Goal: Transaction & Acquisition: Register for event/course

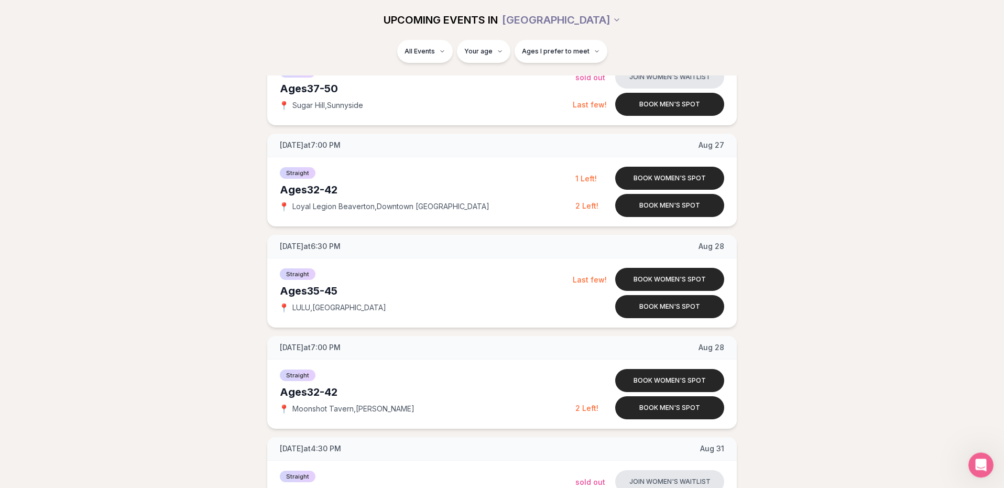
scroll to position [1912, 0]
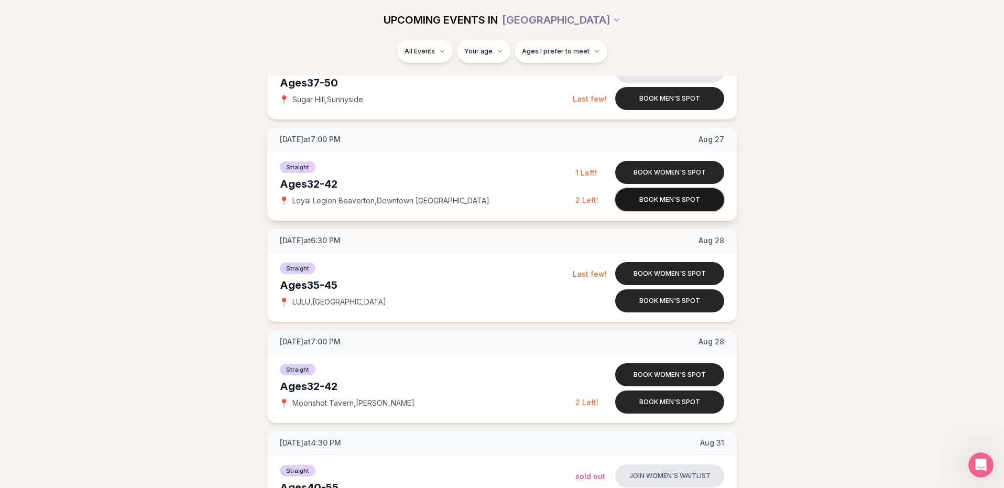
click at [679, 206] on button "Book men's spot" at bounding box center [669, 199] width 109 height 23
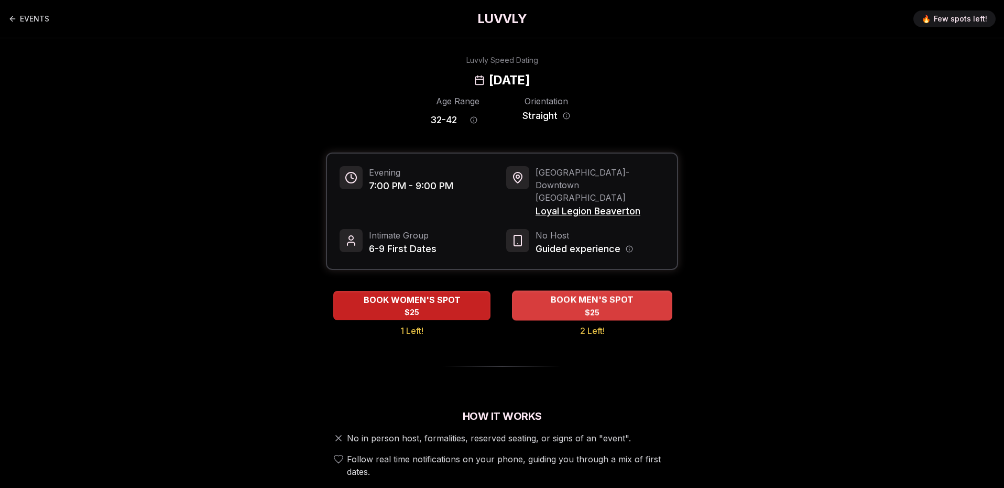
click at [641, 291] on div "BOOK MEN'S SPOT $25" at bounding box center [592, 305] width 160 height 29
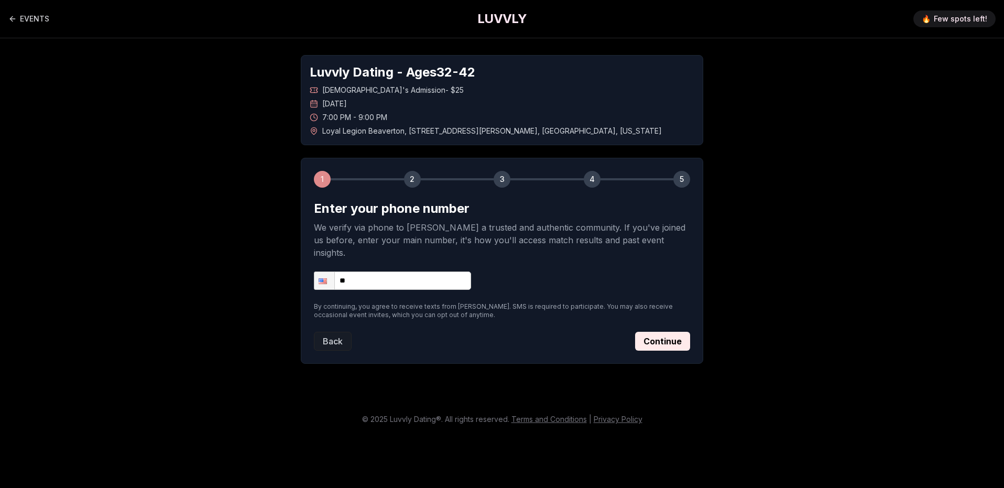
click at [427, 272] on input "**" at bounding box center [392, 281] width 157 height 18
type input "**********"
click at [648, 333] on button "Continue" at bounding box center [662, 341] width 55 height 19
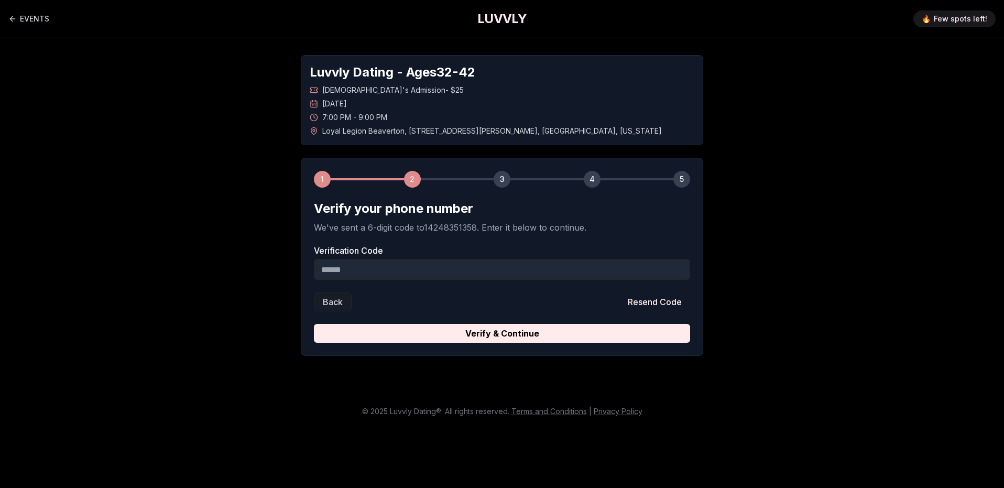
paste input "******"
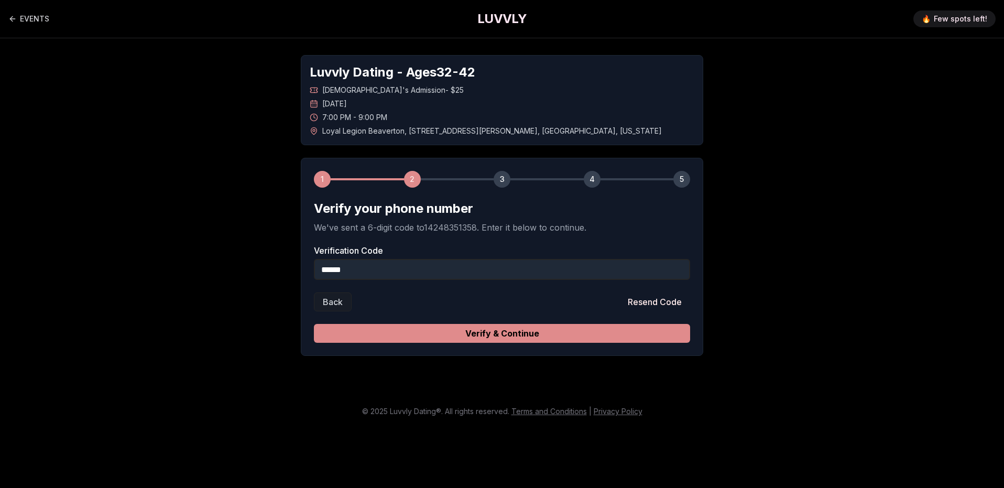
type input "******"
click at [511, 335] on button "Verify & Continue" at bounding box center [502, 333] width 376 height 19
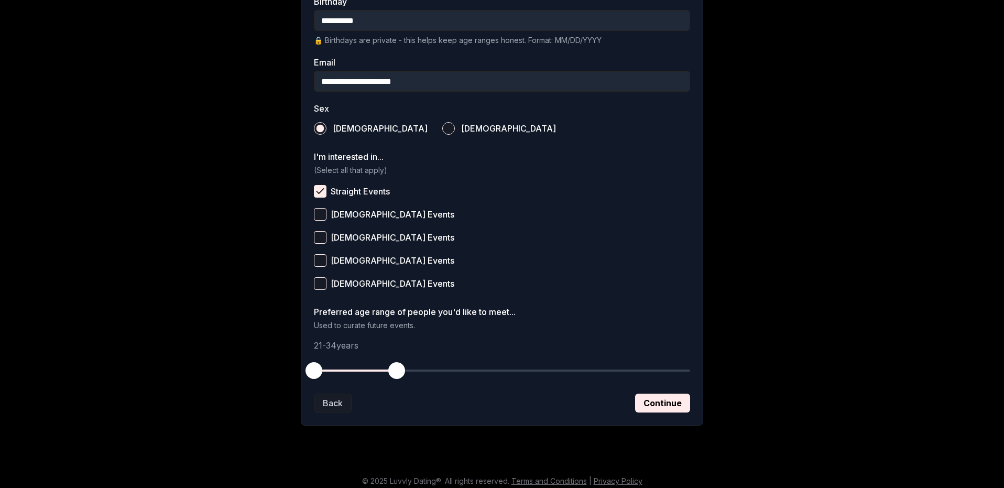
scroll to position [299, 0]
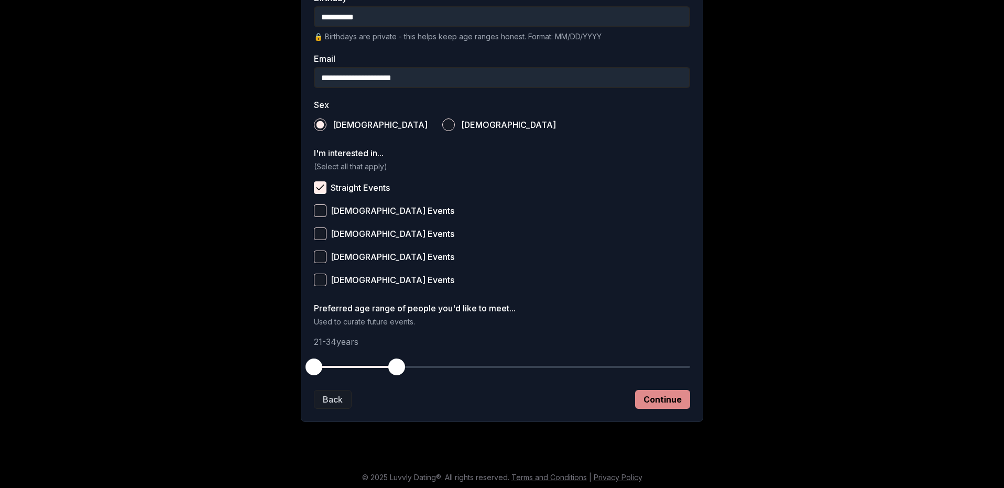
click at [670, 403] on button "Continue" at bounding box center [662, 399] width 55 height 19
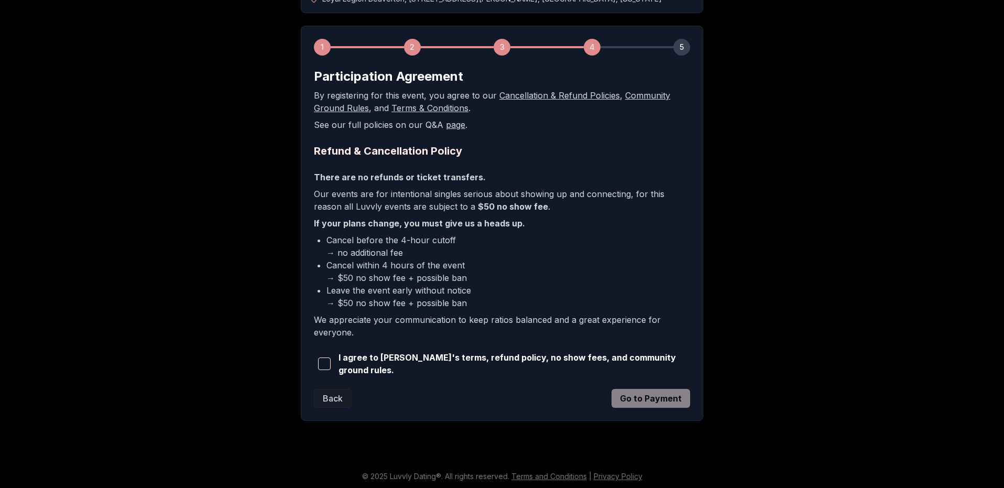
click at [324, 358] on span "button" at bounding box center [324, 364] width 13 height 13
click at [328, 360] on span "button" at bounding box center [324, 364] width 13 height 13
click at [652, 392] on button "Go to Payment" at bounding box center [651, 398] width 79 height 19
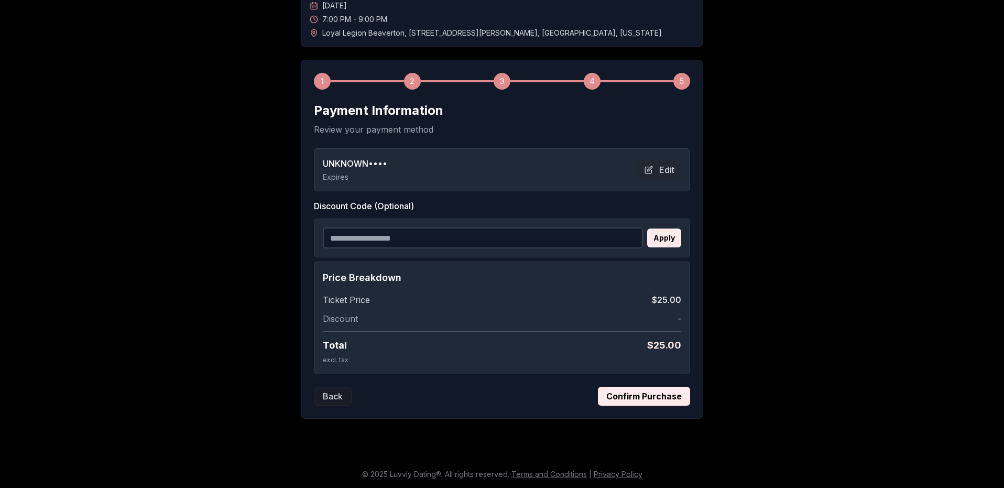
scroll to position [98, 0]
click at [651, 396] on button "Confirm Purchase" at bounding box center [644, 396] width 92 height 19
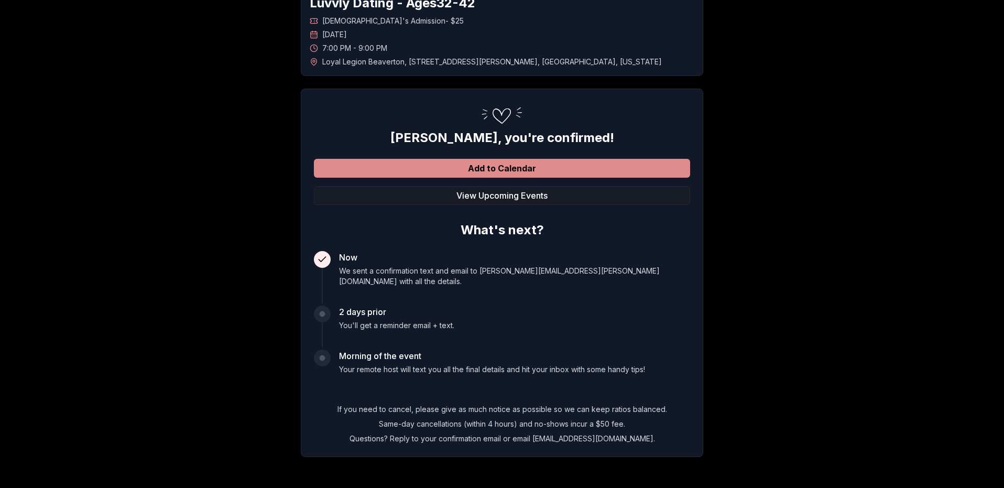
click at [528, 165] on button "Add to Calendar" at bounding box center [502, 168] width 376 height 19
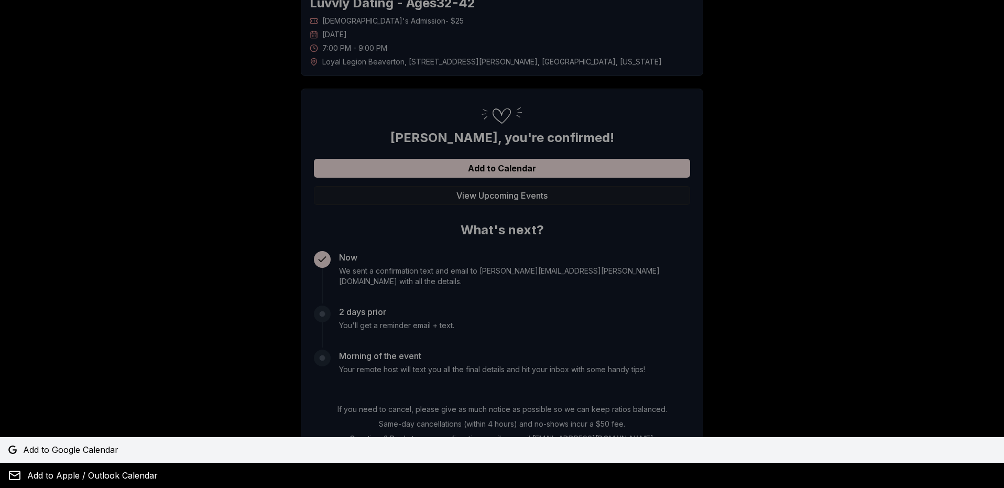
click at [73, 449] on span "Add to Google Calendar" at bounding box center [70, 449] width 95 height 13
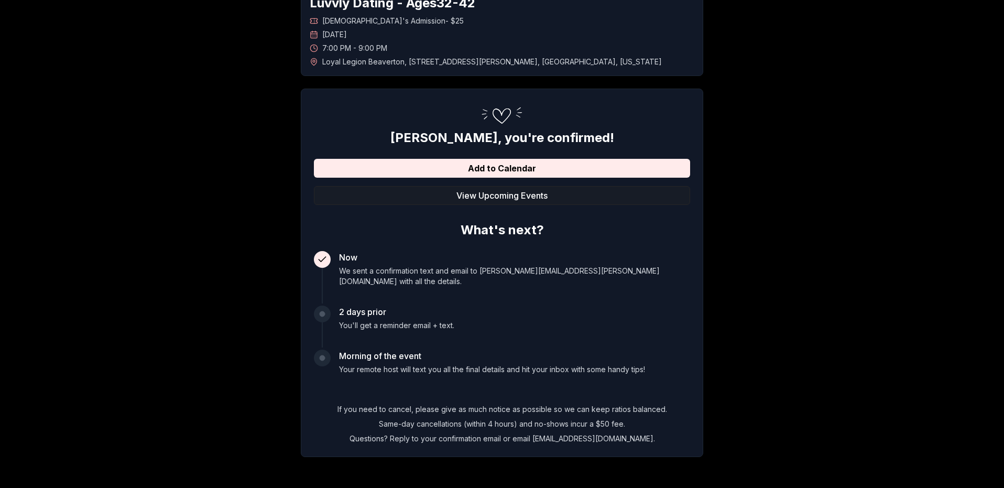
scroll to position [0, 0]
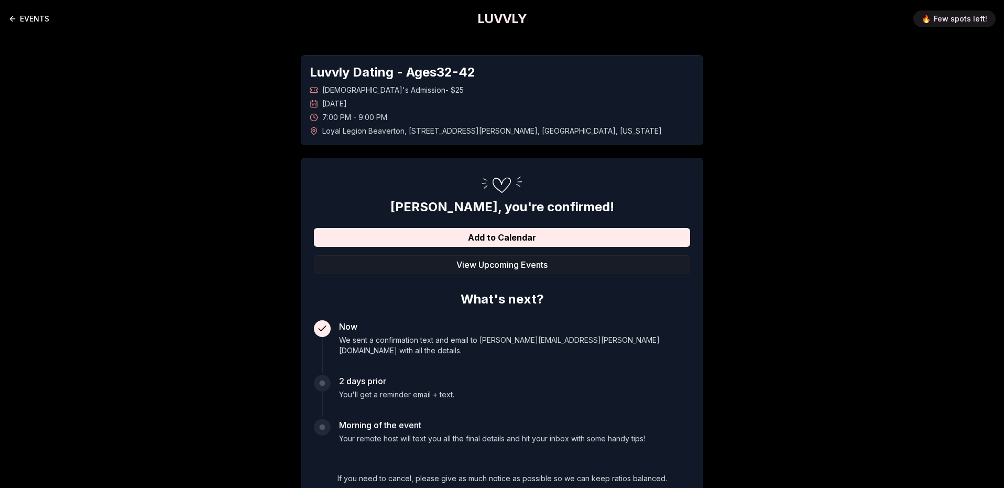
click at [20, 21] on link "EVENTS" at bounding box center [28, 18] width 41 height 21
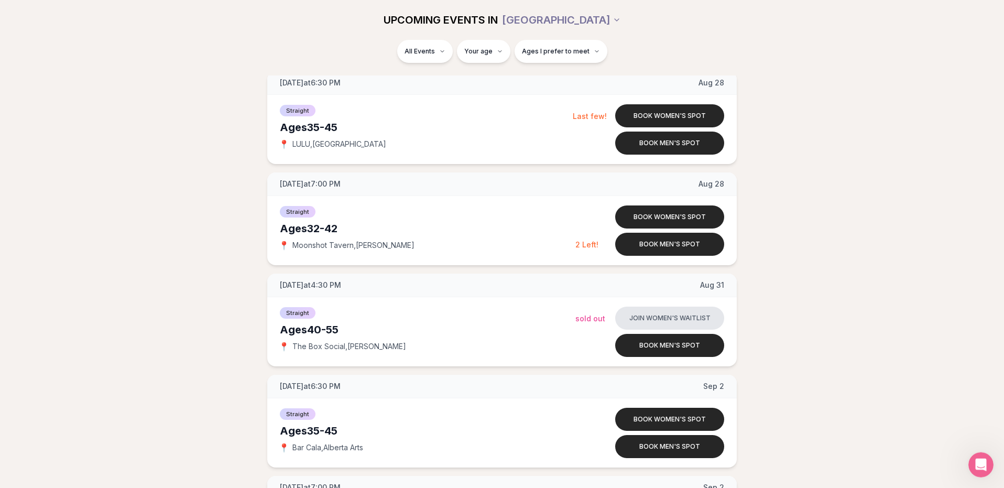
scroll to position [2092, 0]
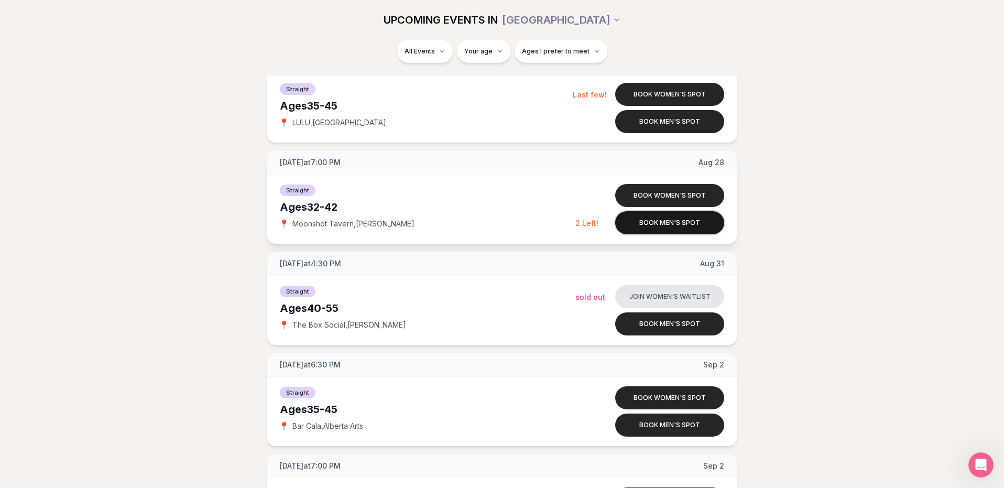
click at [643, 224] on button "Book men's spot" at bounding box center [669, 222] width 109 height 23
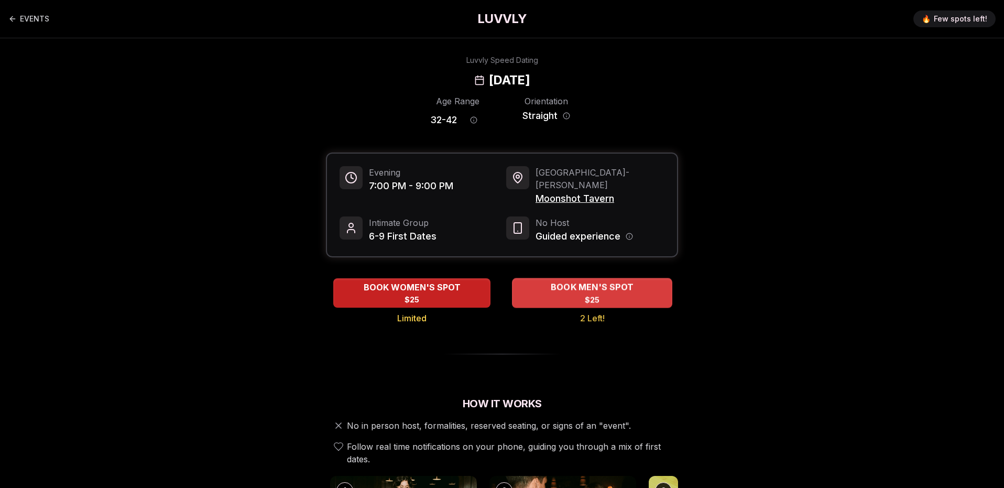
click at [616, 281] on span "BOOK MEN'S SPOT" at bounding box center [592, 287] width 87 height 13
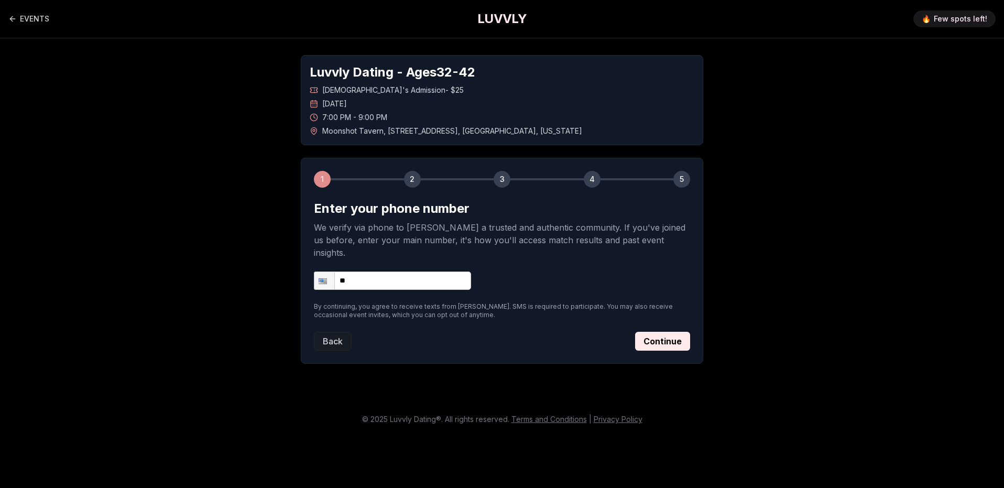
click at [438, 272] on input "**" at bounding box center [392, 281] width 157 height 18
type input "**********"
click at [675, 338] on button "Continue" at bounding box center [662, 341] width 55 height 19
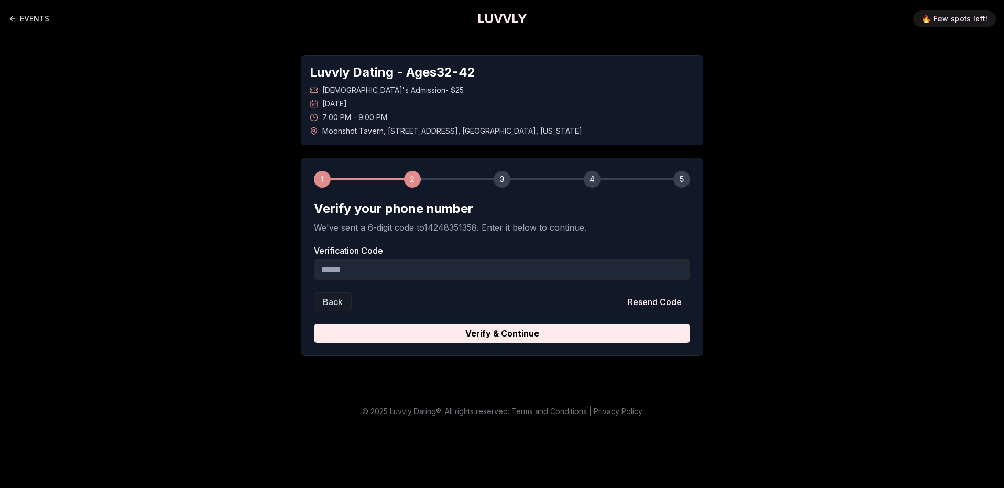
paste input "******"
type input "******"
click at [426, 341] on button "Verify & Continue" at bounding box center [502, 333] width 376 height 19
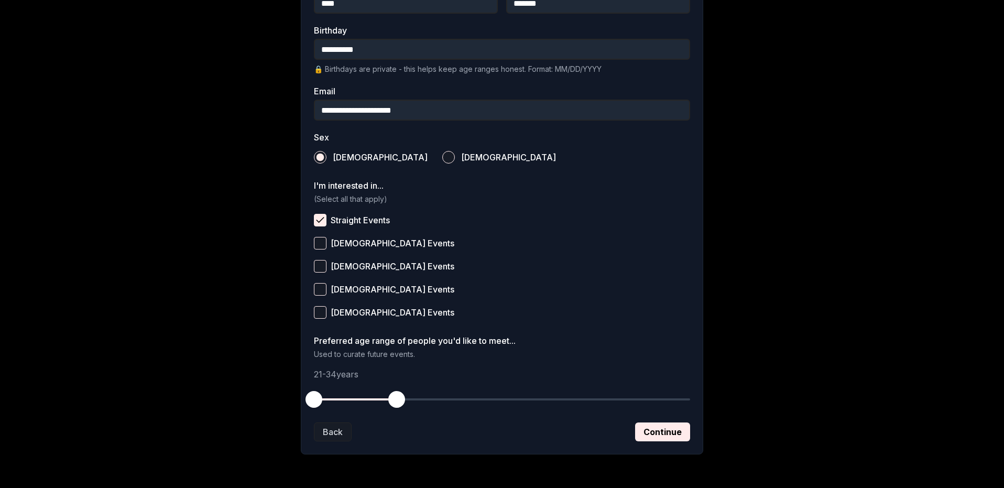
scroll to position [302, 0]
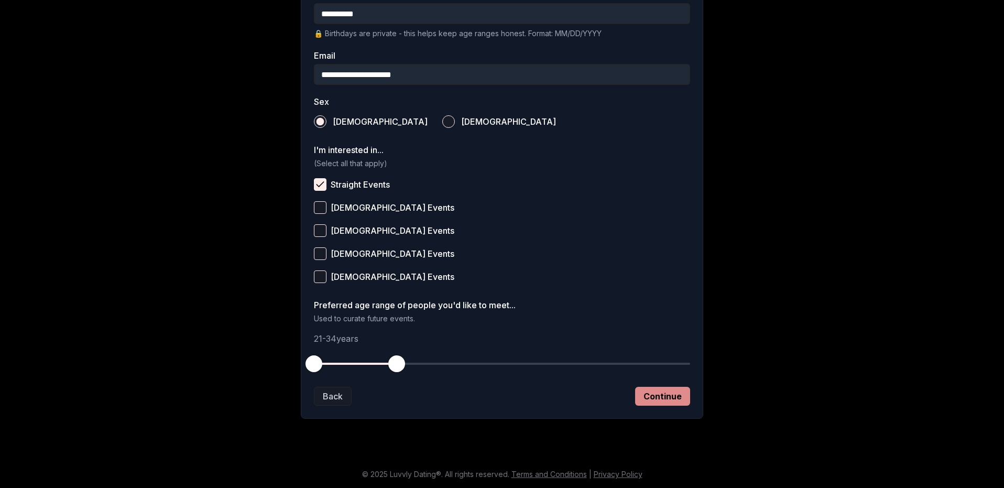
click at [680, 403] on button "Continue" at bounding box center [662, 396] width 55 height 19
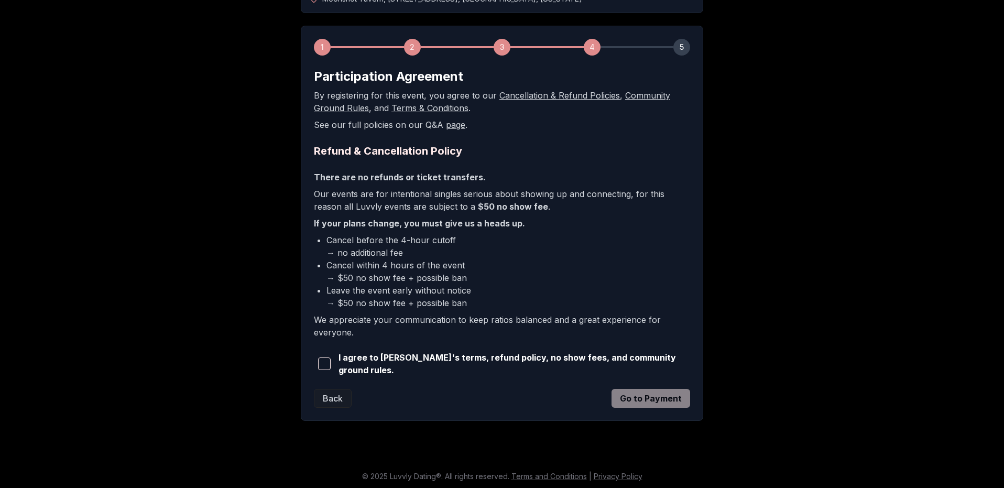
click at [324, 361] on span "button" at bounding box center [324, 364] width 13 height 13
click at [673, 398] on button "Go to Payment" at bounding box center [651, 398] width 79 height 19
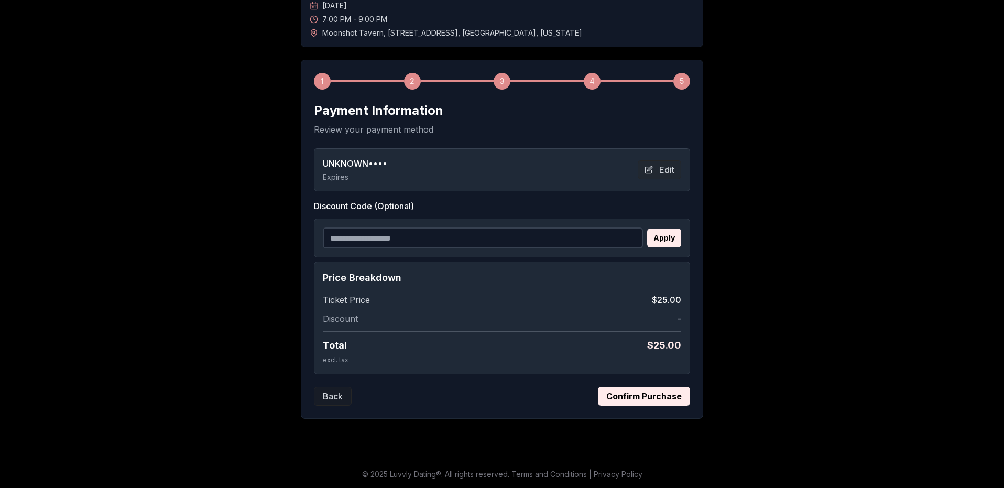
scroll to position [98, 0]
click at [673, 398] on button "Confirm Purchase" at bounding box center [644, 396] width 92 height 19
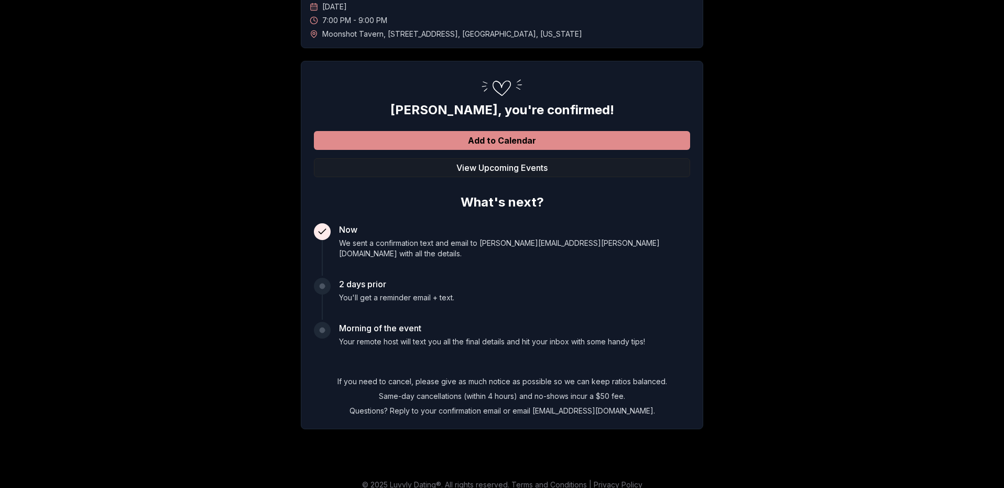
click at [474, 144] on button "Add to Calendar" at bounding box center [502, 140] width 376 height 19
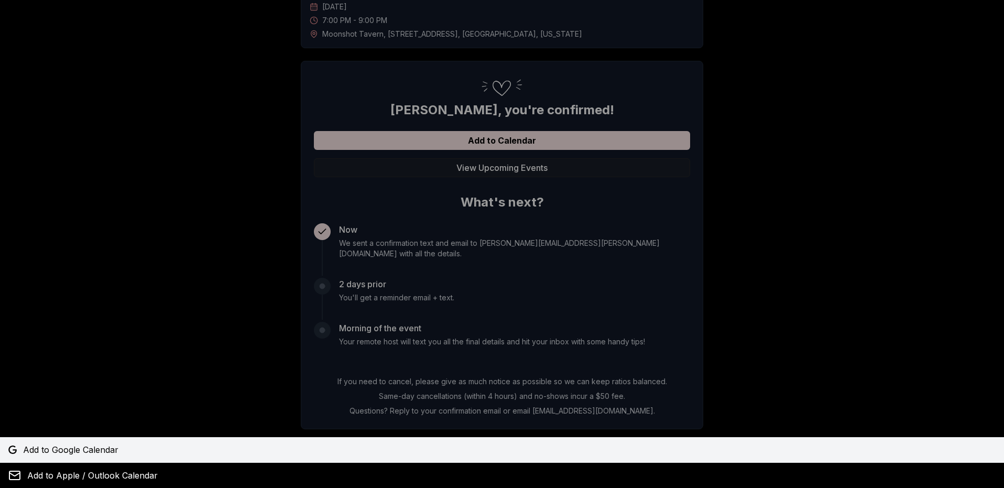
click at [76, 451] on span "Add to Google Calendar" at bounding box center [70, 449] width 95 height 13
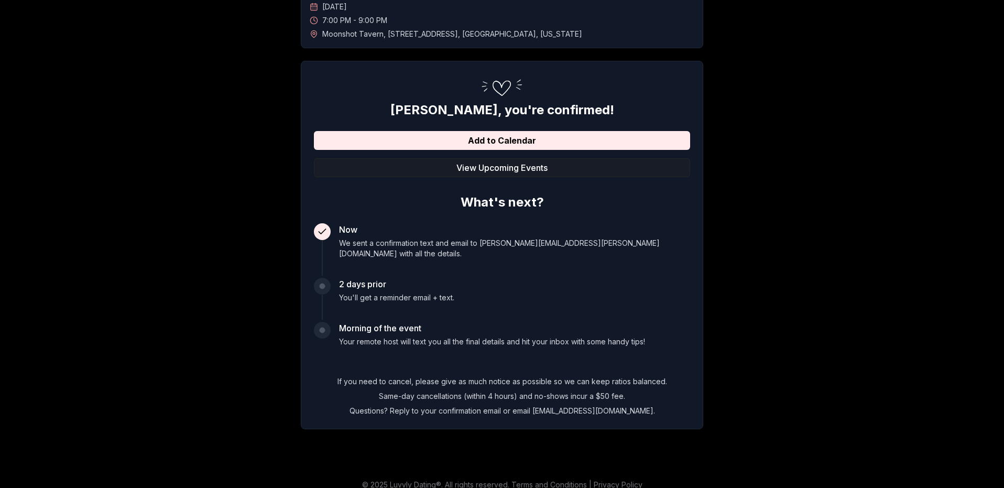
scroll to position [0, 0]
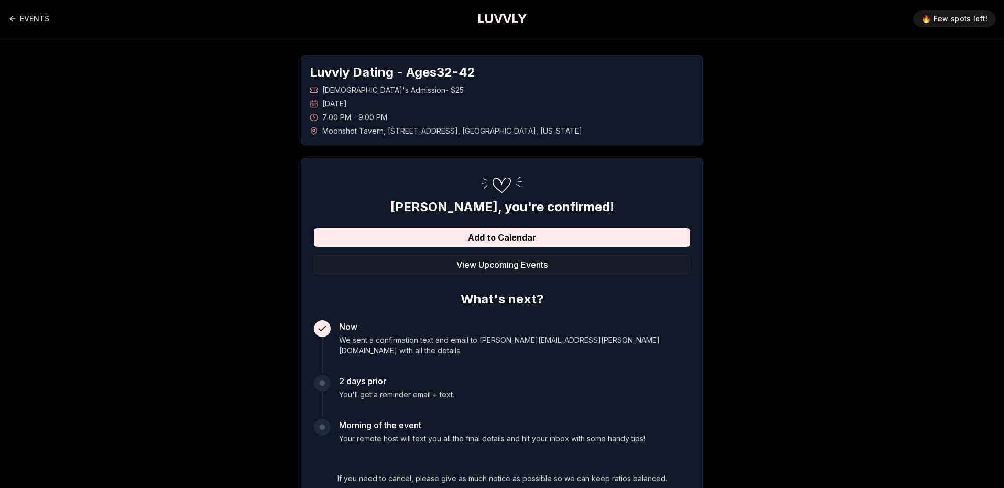
click at [7, 19] on div "EVENTS LUVVLY 🔥 Few spots left!" at bounding box center [502, 19] width 1004 height 38
click at [24, 17] on link "EVENTS" at bounding box center [28, 18] width 41 height 21
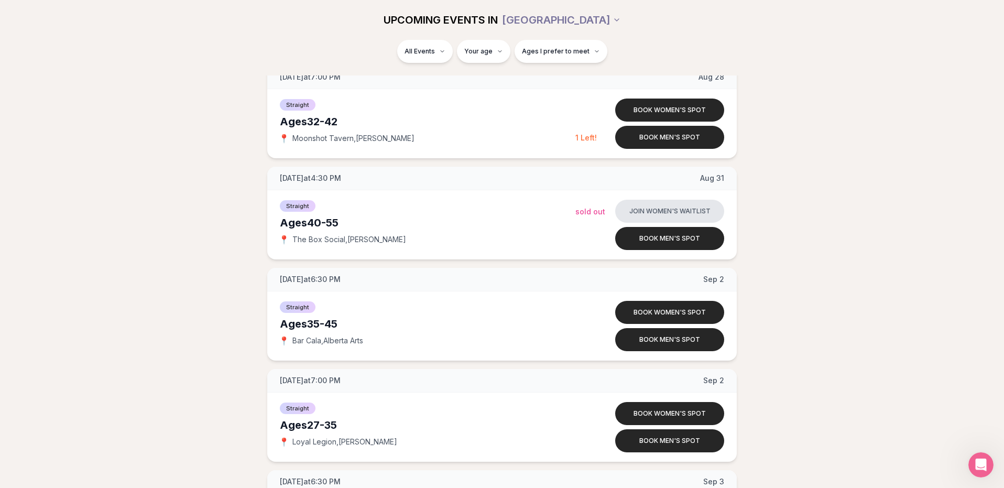
scroll to position [2211, 0]
